Goal: Information Seeking & Learning: Learn about a topic

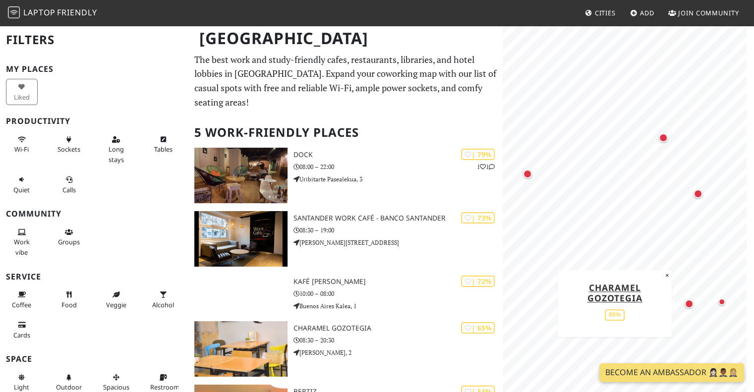
click at [690, 304] on div "Map marker" at bounding box center [688, 303] width 9 height 9
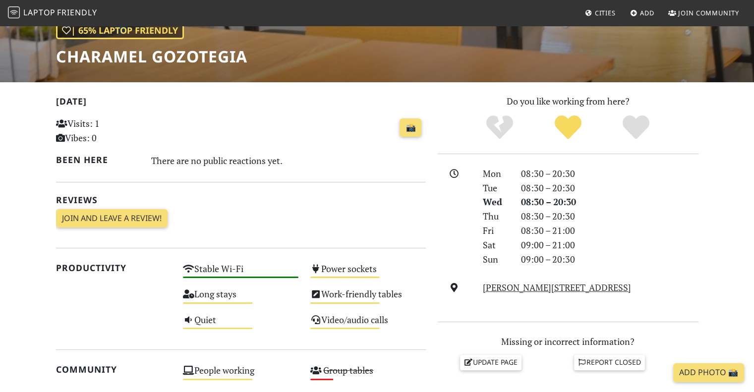
scroll to position [248, 0]
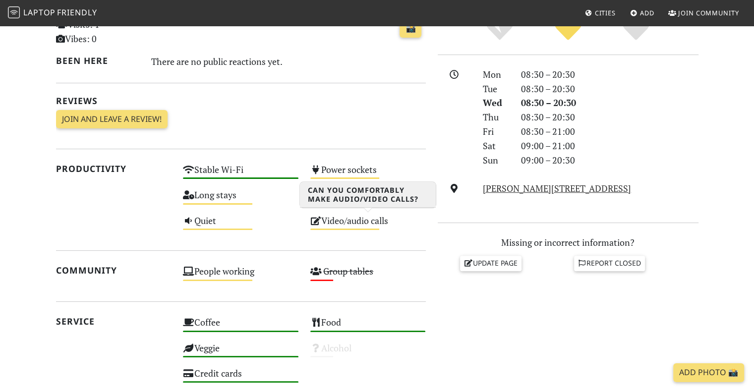
click at [370, 225] on div "Video/audio calls Medium" at bounding box center [367, 225] width 127 height 25
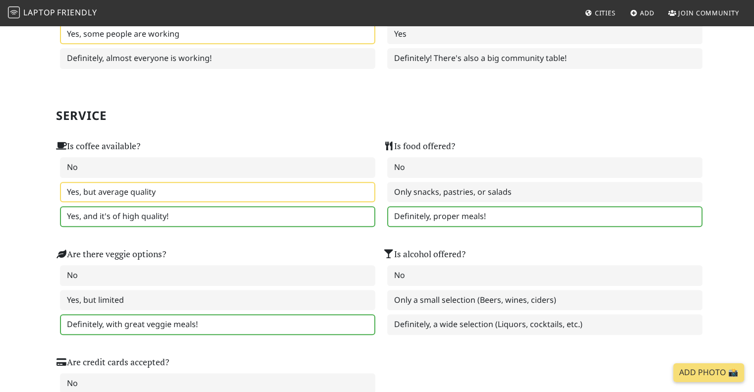
scroll to position [545, 0]
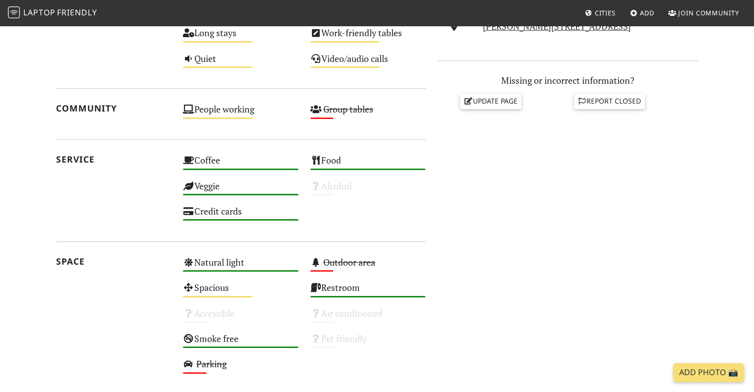
scroll to position [345, 0]
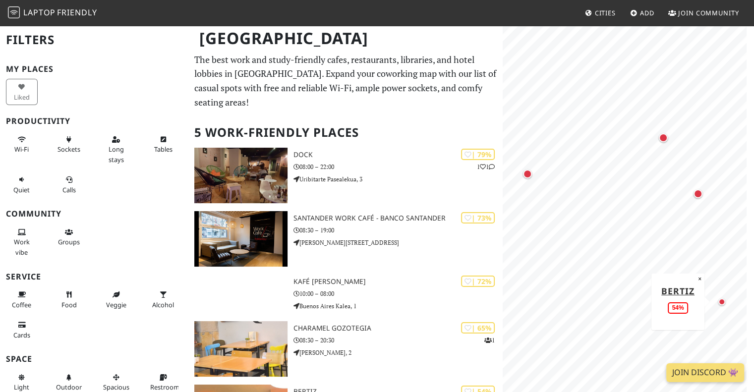
click at [723, 303] on div "Map marker" at bounding box center [721, 301] width 7 height 7
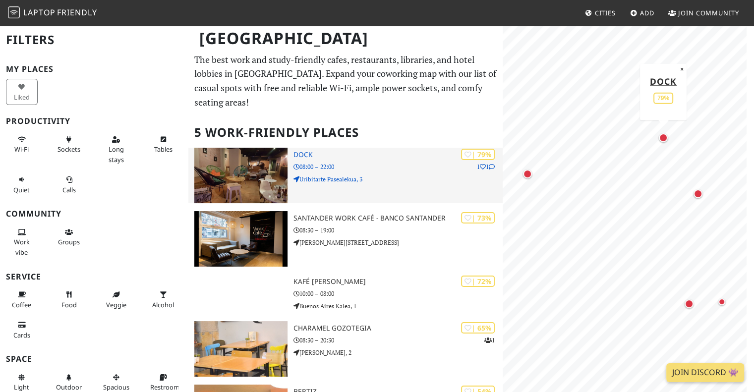
click at [241, 157] on img at bounding box center [240, 175] width 93 height 55
